Goal: Complete application form

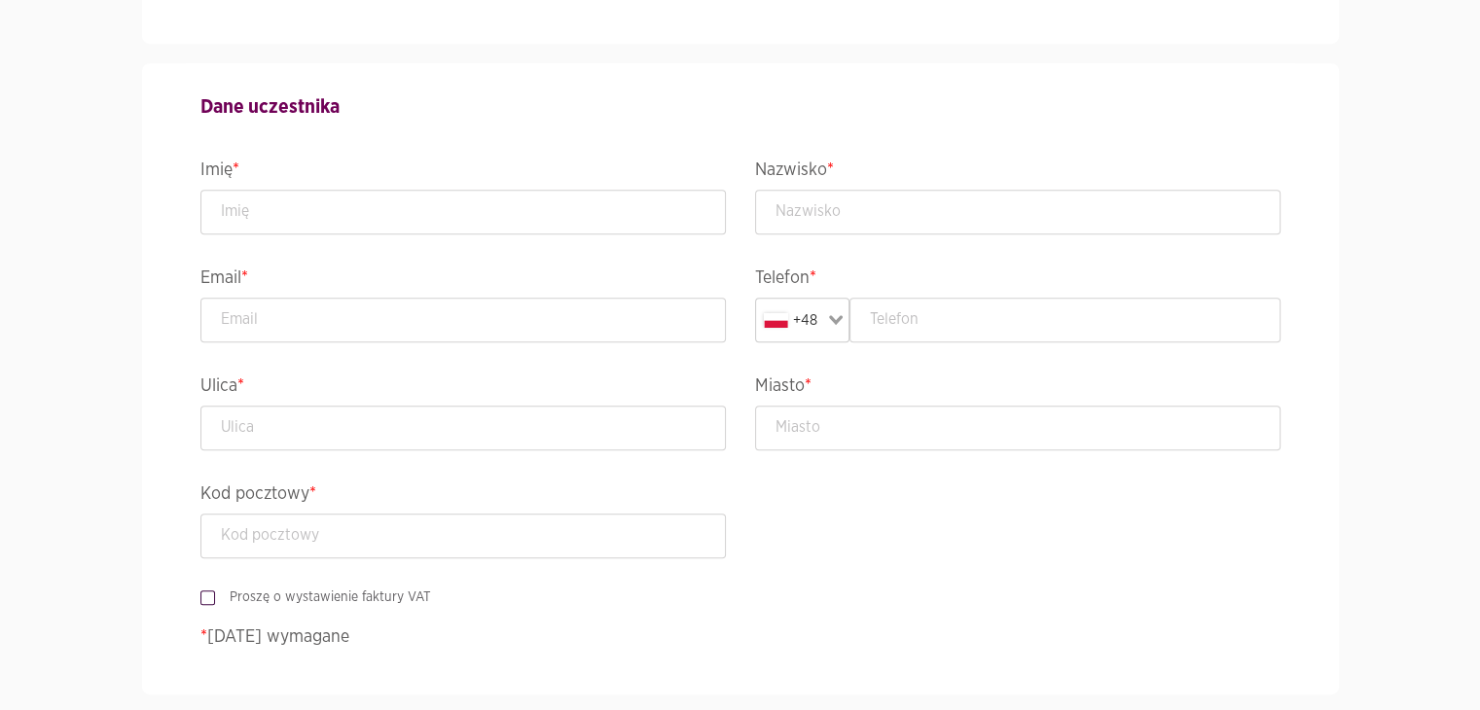
scroll to position [918, 0]
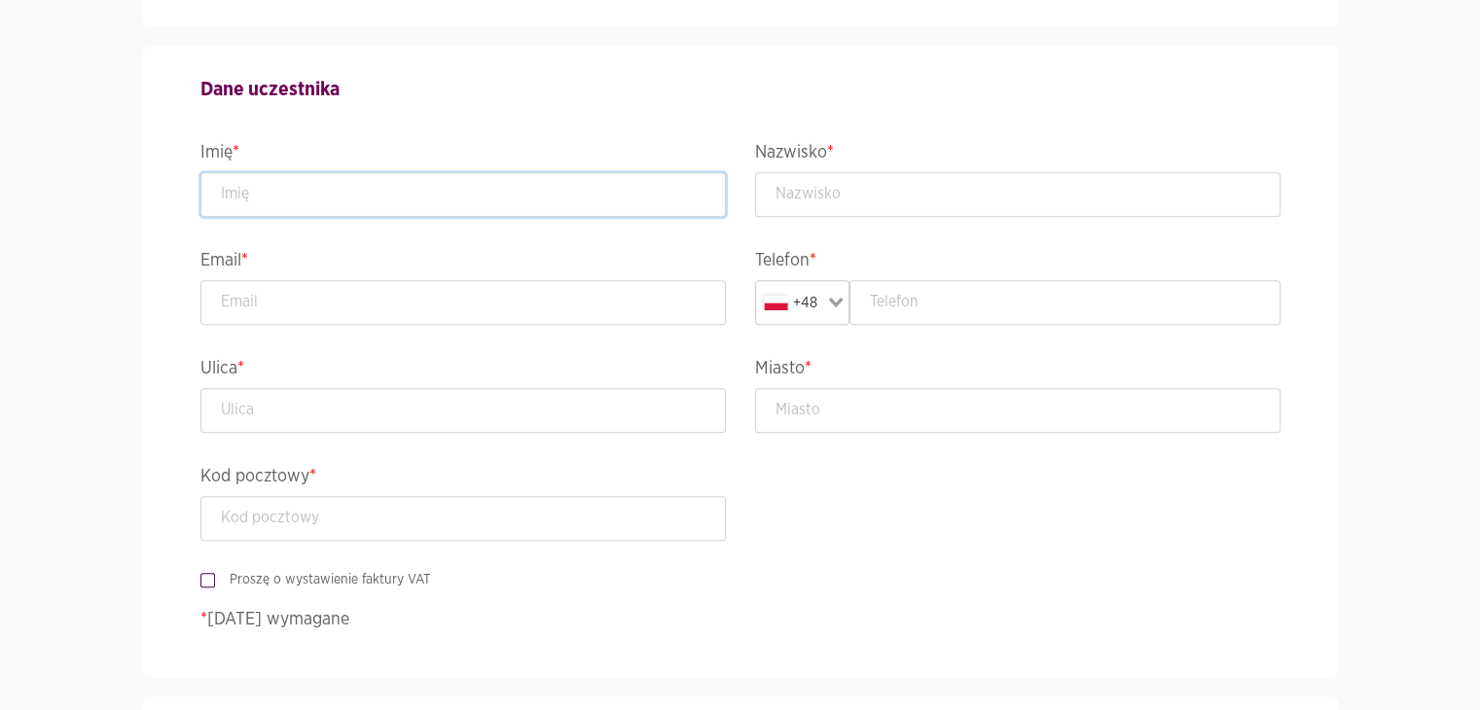
click at [348, 205] on input "text" at bounding box center [462, 194] width 525 height 45
type input "Radosław"
type input "Karbarz"
type input "radoslaw.karbarz@gmail.com"
type input "602591621"
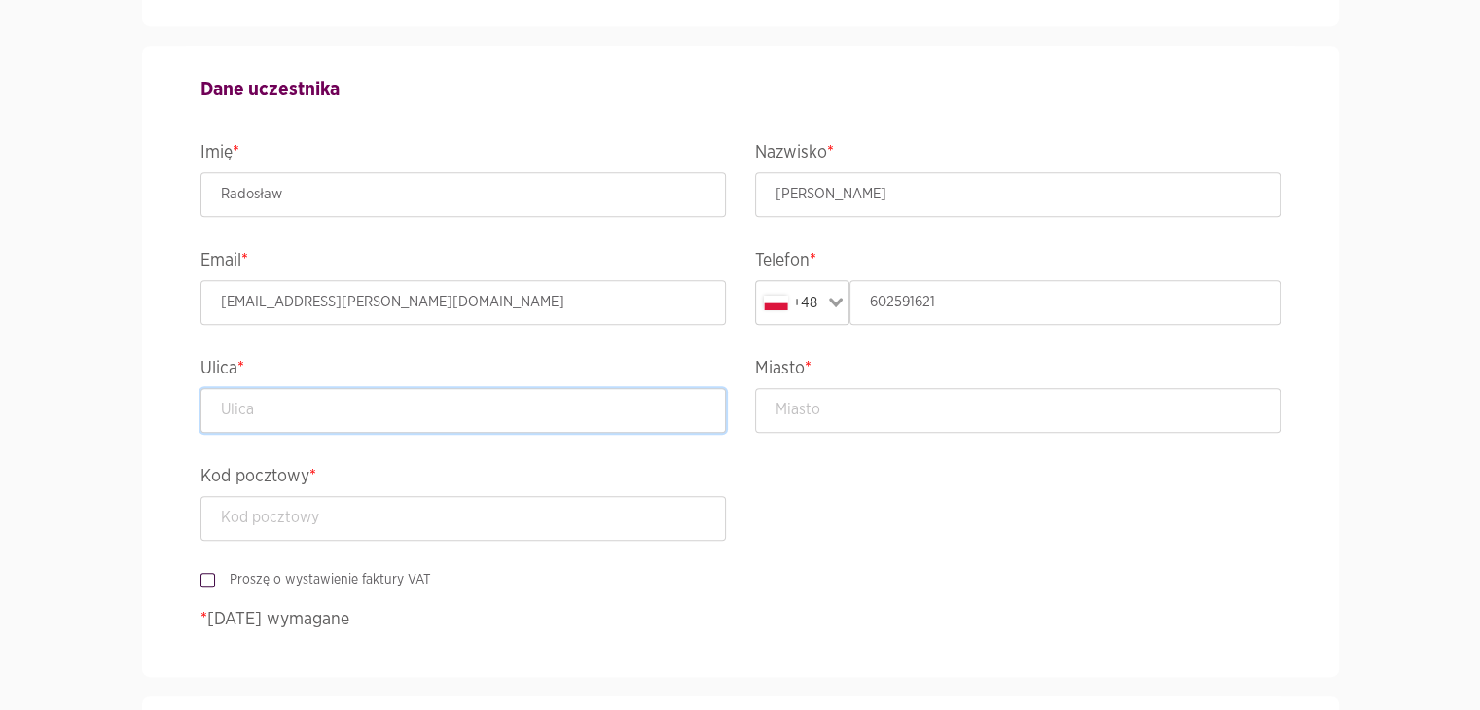
type input "J.Nowaka Jeziorańskiego 47/108"
type input "Warszawa"
type input "03-982"
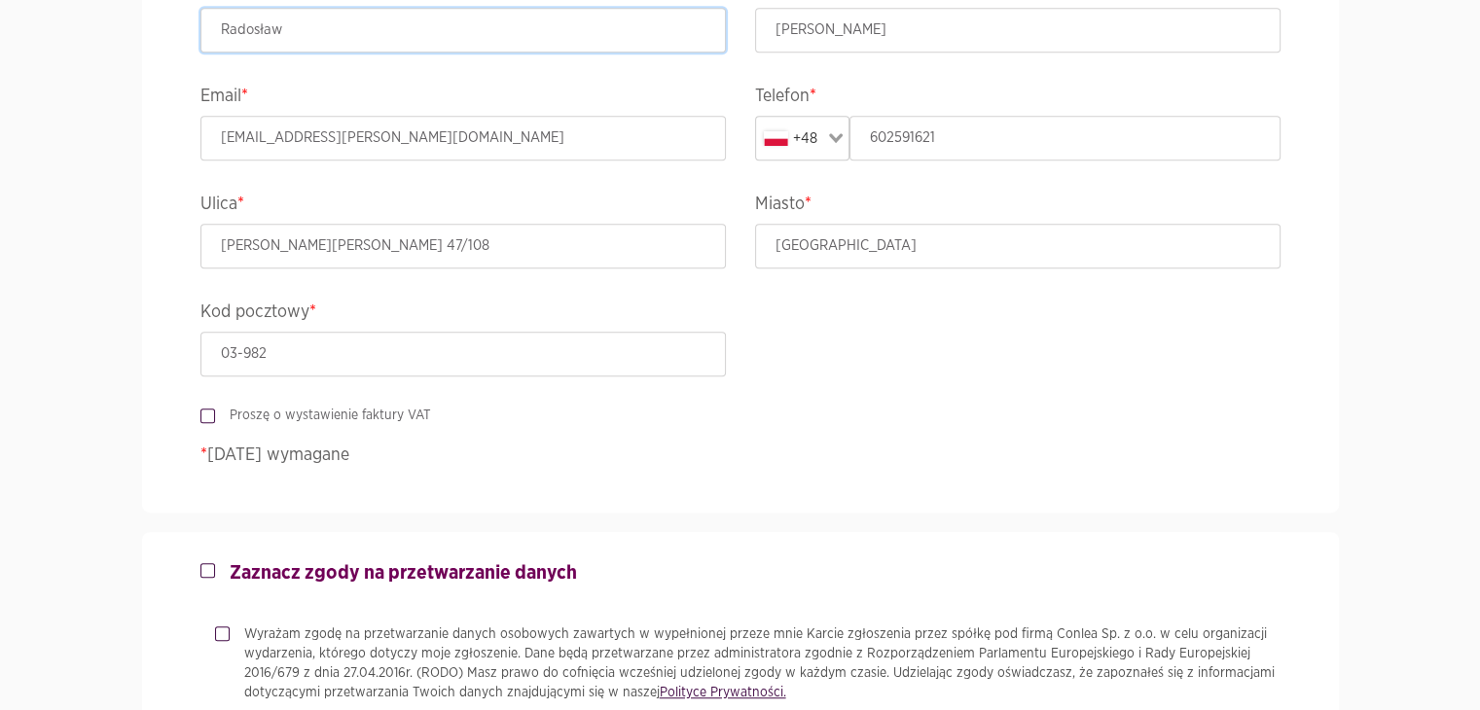
scroll to position [1094, 0]
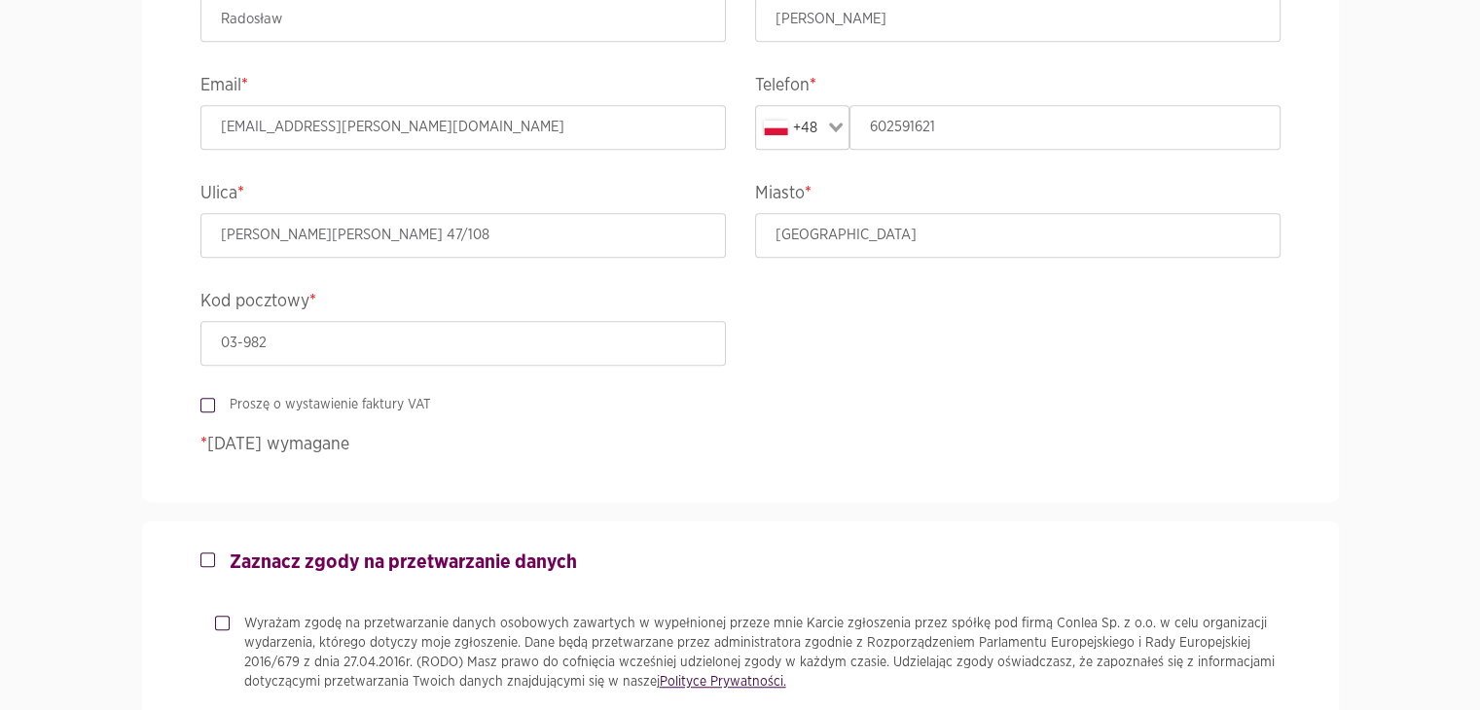
click at [353, 403] on label "Proszę o wystawienie faktury VAT" at bounding box center [323, 404] width 216 height 19
click at [210, 403] on input "Proszę o wystawienie faktury VAT" at bounding box center [205, 401] width 10 height 13
checkbox input "true"
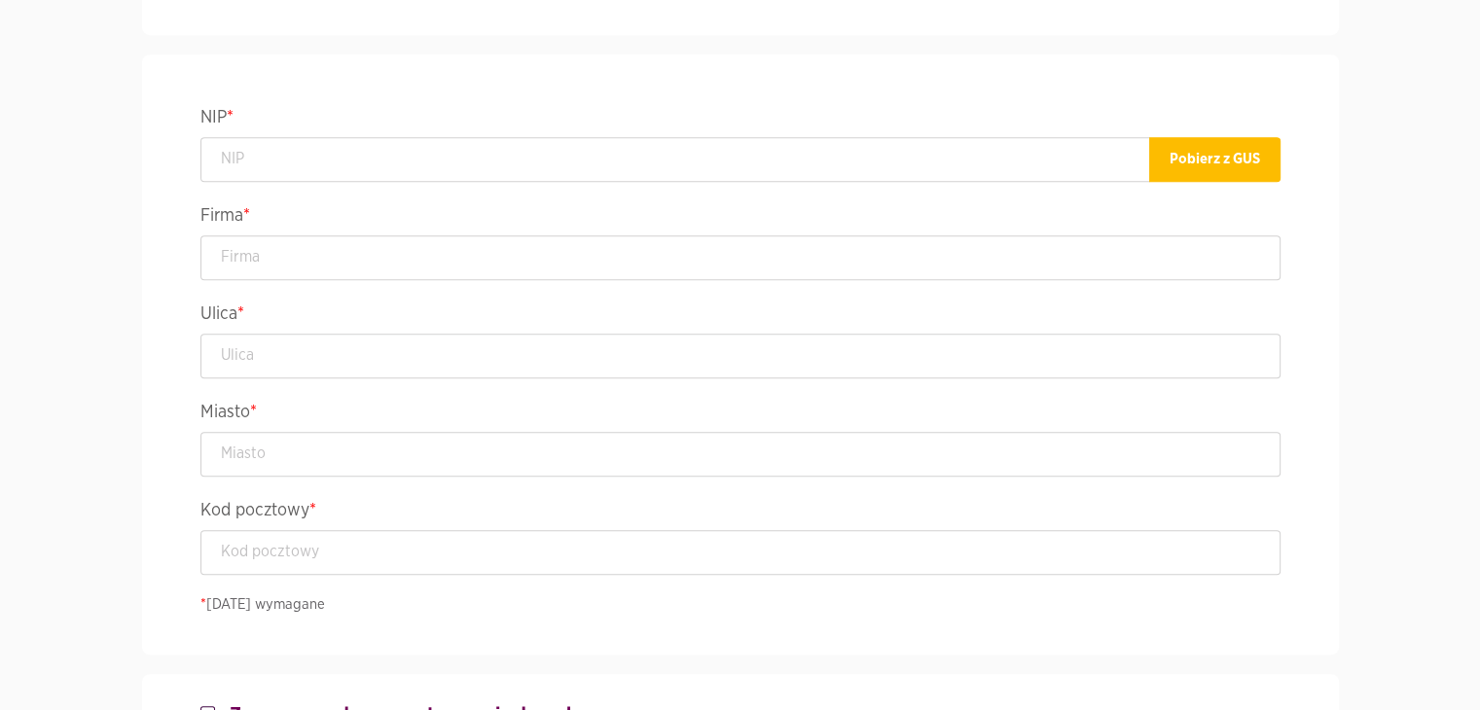
scroll to position [1325, 0]
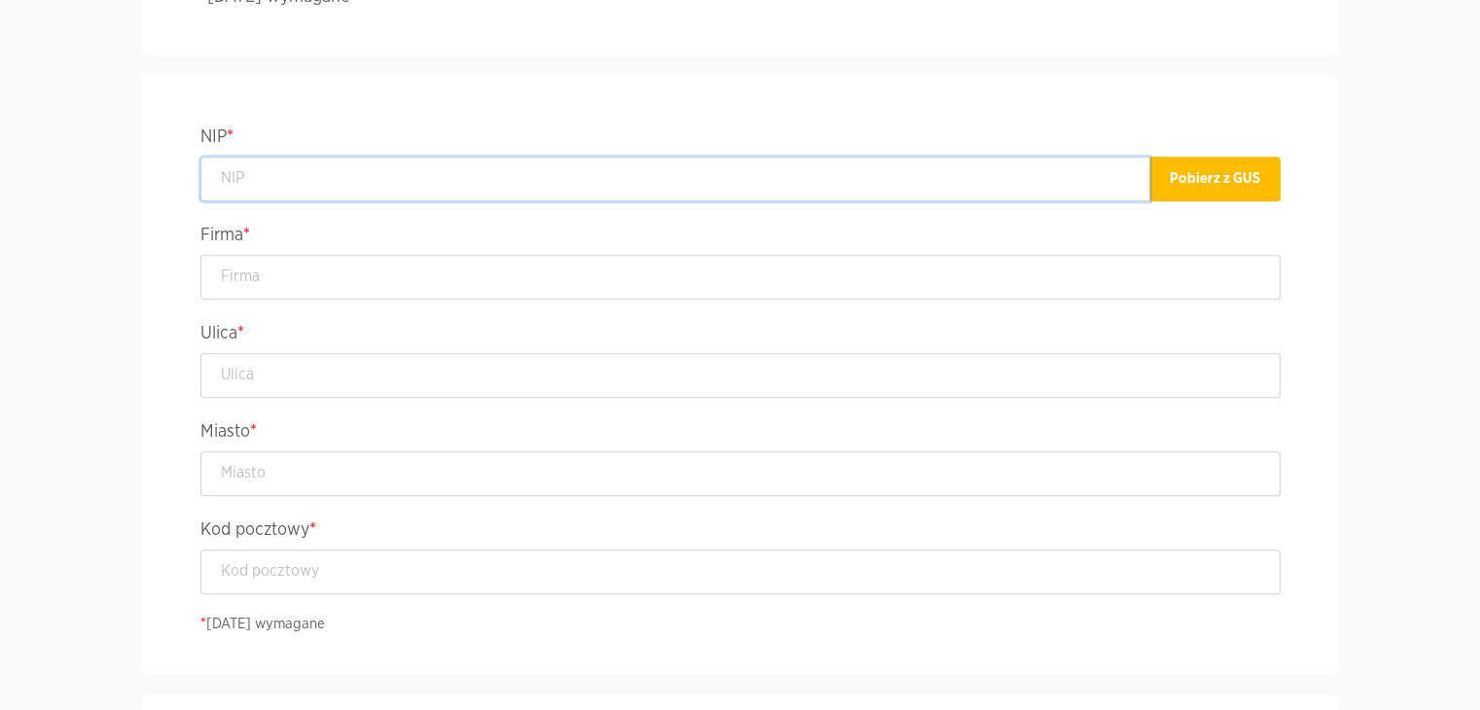
click at [322, 165] on input "text" at bounding box center [675, 179] width 950 height 45
paste input "526-021-50-88."
type input "5260215088"
click at [1188, 166] on button "Pobierz z GUS" at bounding box center [1214, 179] width 131 height 45
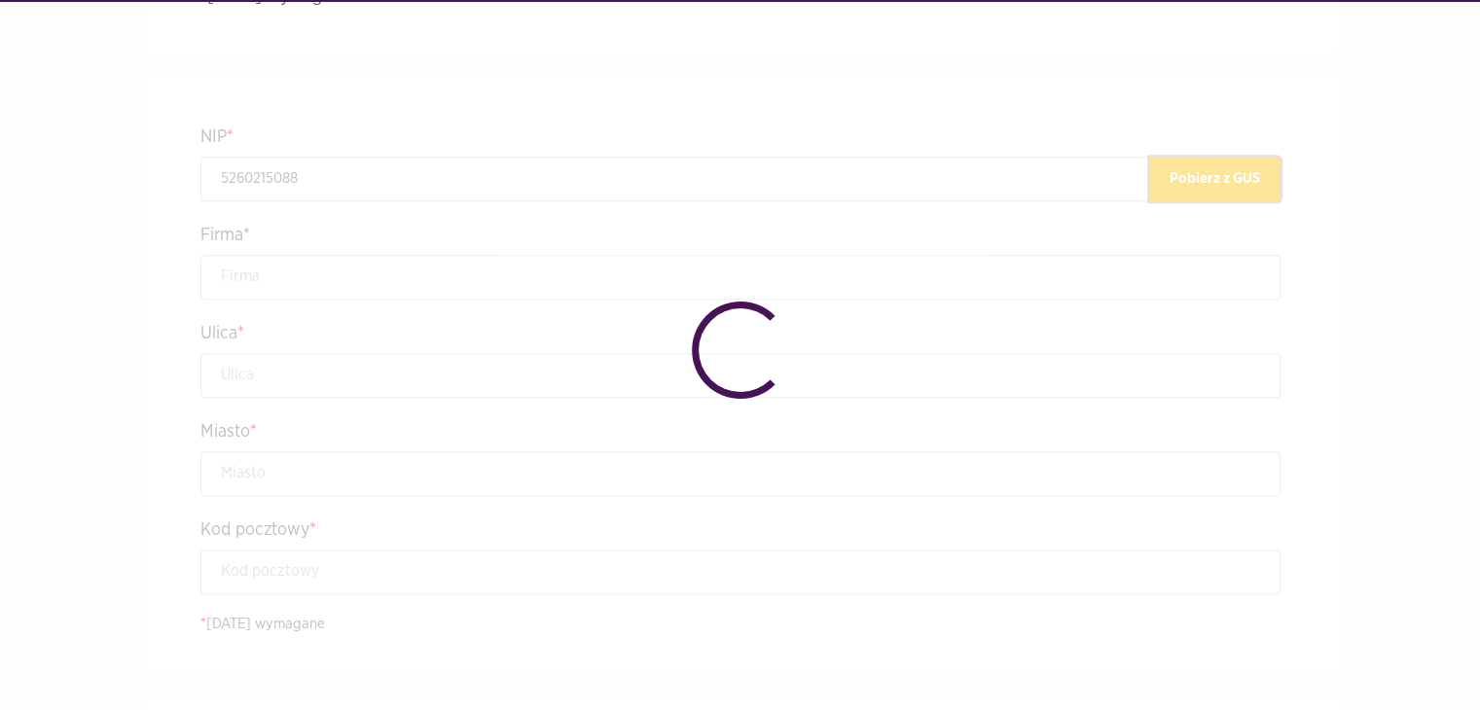
type input "MBANK SPÓŁKA AKCYJNA"
type input "Prosta 18"
type input "Warszawa"
type input "00-850"
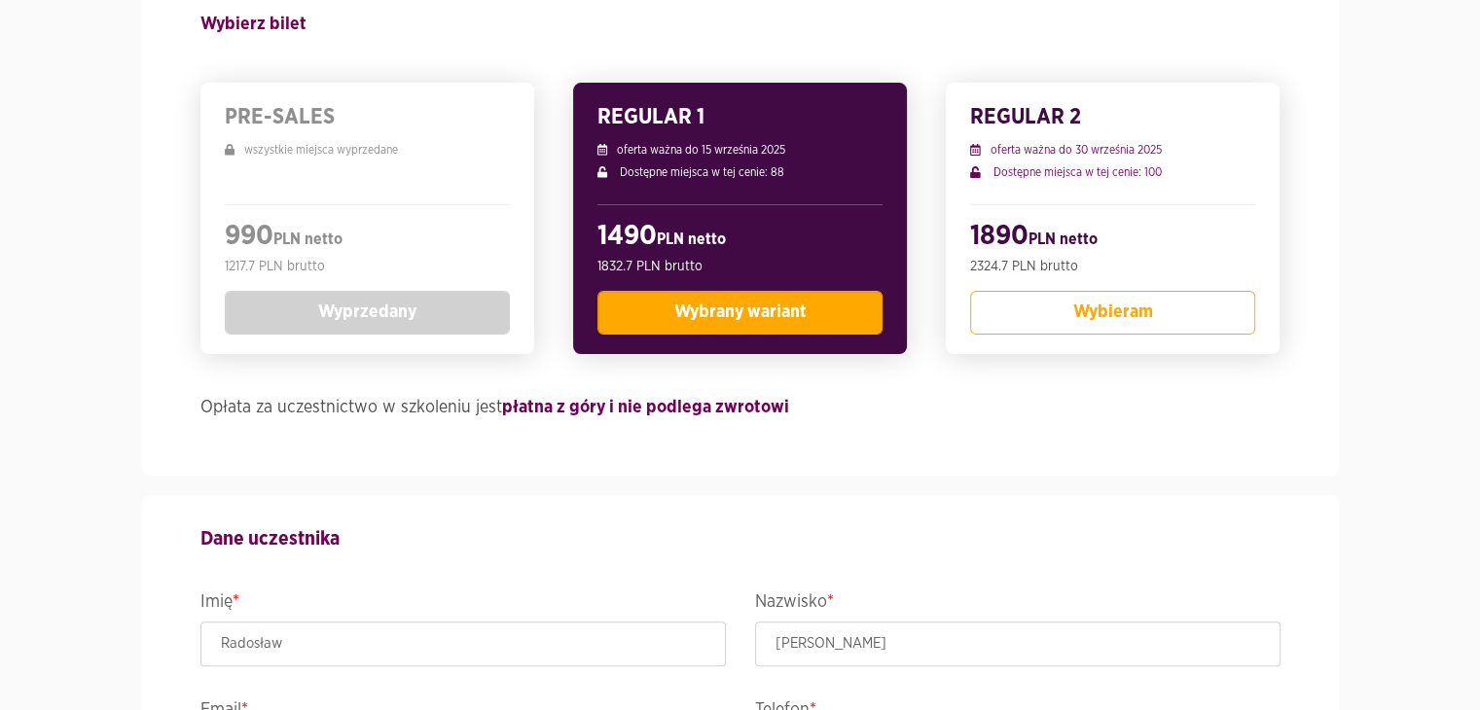
scroll to position [422, 0]
